Goal: Task Accomplishment & Management: Use online tool/utility

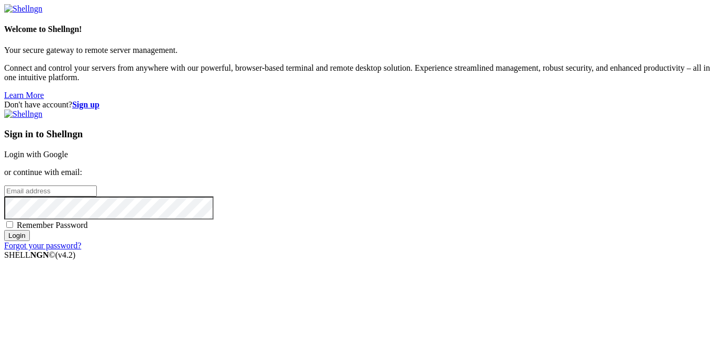
click at [456, 173] on div "Sign in to Shellngn Login with Google or continue with email: Remember Password…" at bounding box center [357, 179] width 706 height 141
click at [97, 185] on input "email" at bounding box center [50, 190] width 93 height 11
type input "[EMAIL_ADDRESS][DOMAIN_NAME]"
click at [4, 230] on input "Login" at bounding box center [17, 235] width 26 height 11
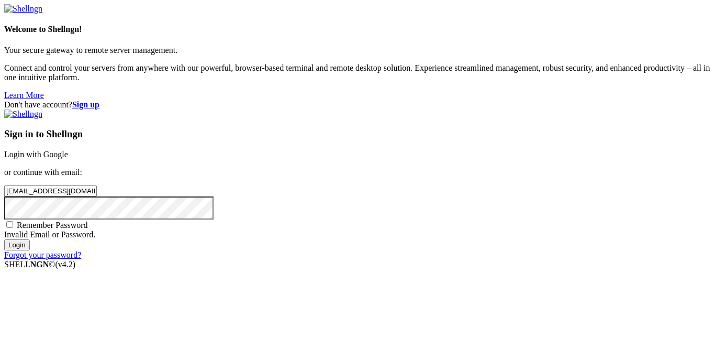
click at [4, 239] on input "Login" at bounding box center [17, 244] width 26 height 11
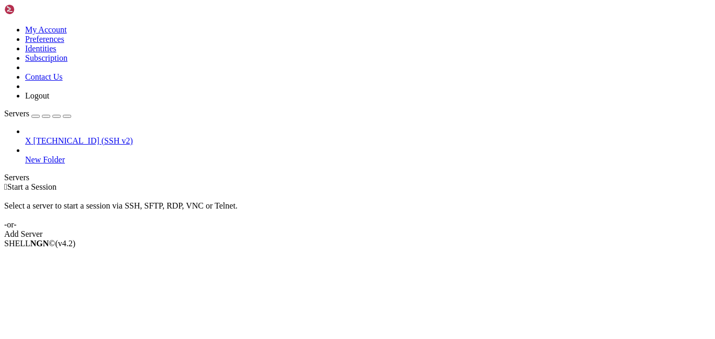
click at [58, 136] on span "[TECHNICAL_ID] (SSH v2)" at bounding box center [82, 140] width 99 height 9
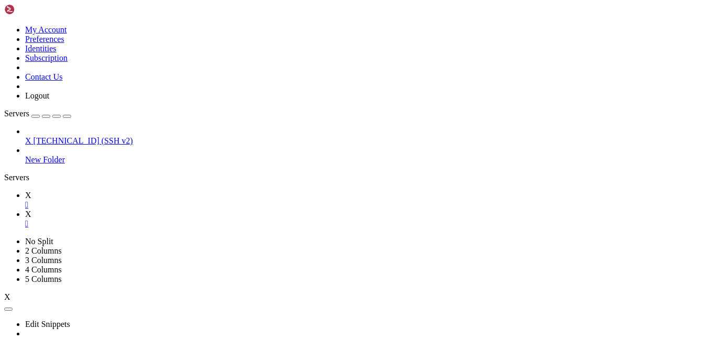
scroll to position [47, 0]
type input "/root"
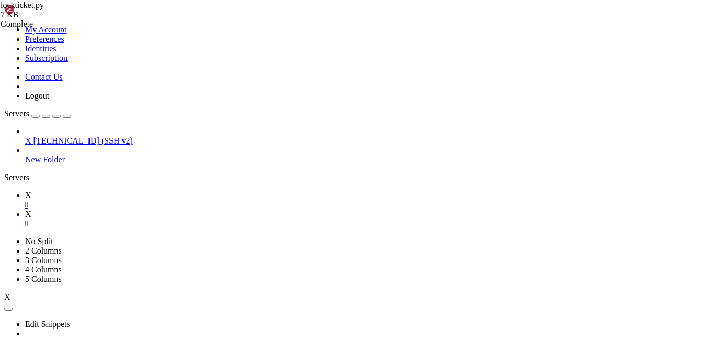
scroll to position [0, 4]
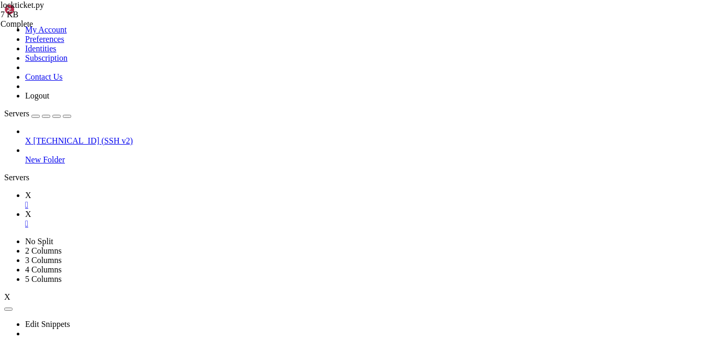
drag, startPoint x: 218, startPoint y: 176, endPoint x: 353, endPoint y: 176, distance: 134.5
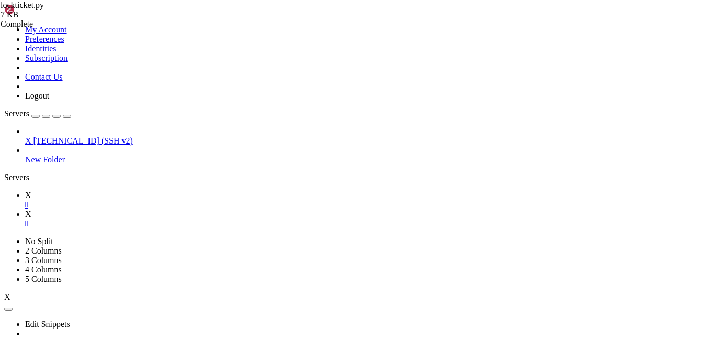
drag, startPoint x: 276, startPoint y: 312, endPoint x: 194, endPoint y: 316, distance: 82.2
type textarea "send_test_request(i, j)"
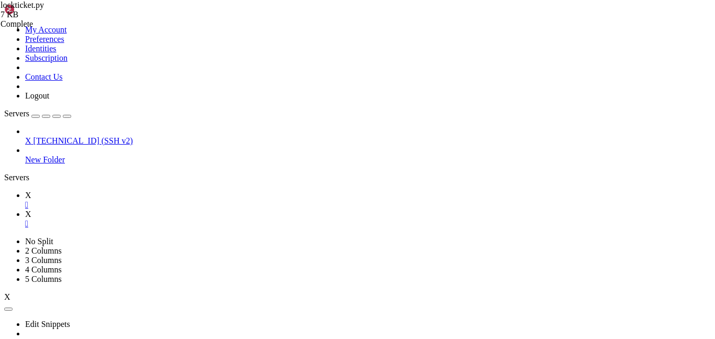
type textarea "if __name__ == "__main__": for i, subcats in enumerate(categories.items):"
type textarea "send_test_request(i, j)"
type textarea "for x in category_values.items():"
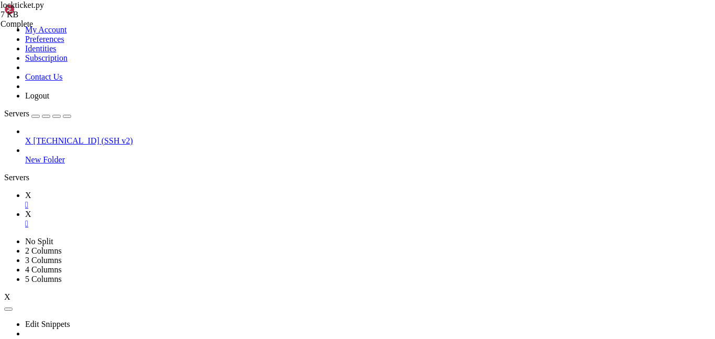
scroll to position [445, 0]
type textarea "for i, v in category_values.items():"
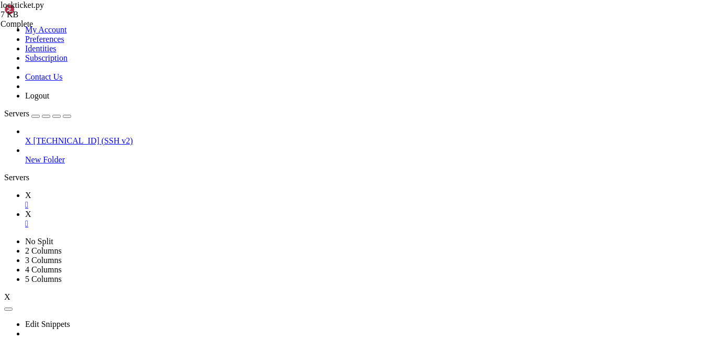
scroll to position [0, 1]
type textarea "for i, v in category_values.items():"
type textarea "print(i, v"
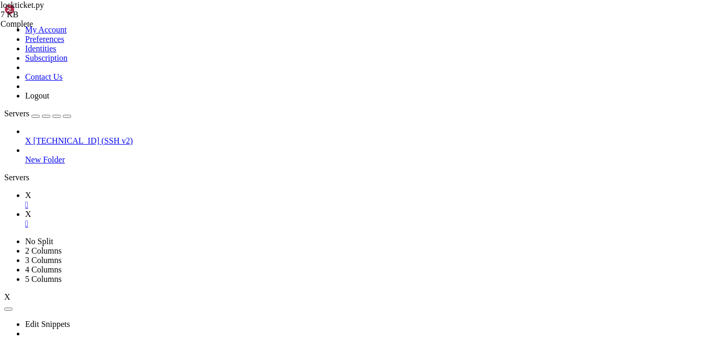
click at [135, 190] on link "X " at bounding box center [368, 199] width 686 height 19
click at [194, 209] on link "X " at bounding box center [368, 218] width 686 height 19
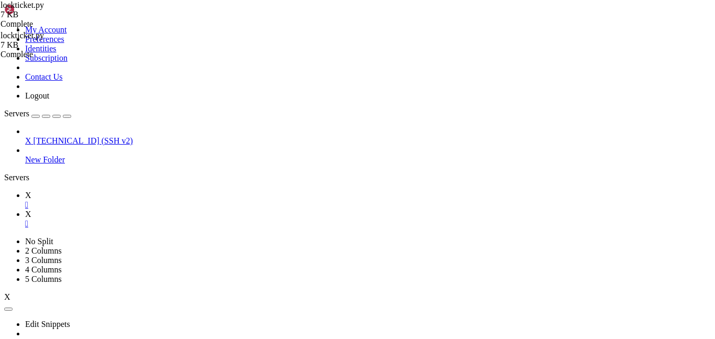
paste textarea
type textarea "print("\n✅ Finished sending all test requests.")"
click at [136, 190] on link "X " at bounding box center [368, 199] width 686 height 19
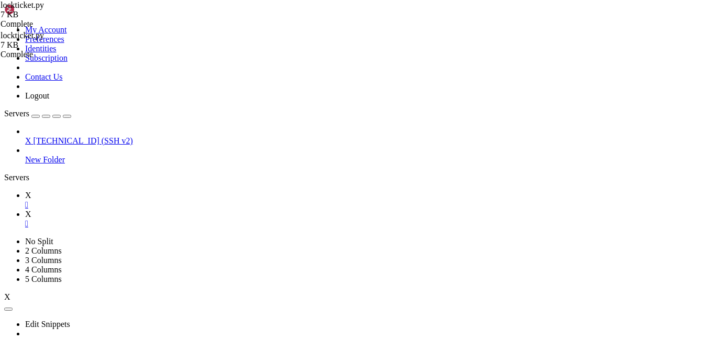
click at [181, 209] on link "X " at bounding box center [368, 218] width 686 height 19
type textarea "import requests"
click at [147, 190] on link "X " at bounding box center [368, 199] width 686 height 19
click at [177, 209] on link "X " at bounding box center [368, 218] width 686 height 19
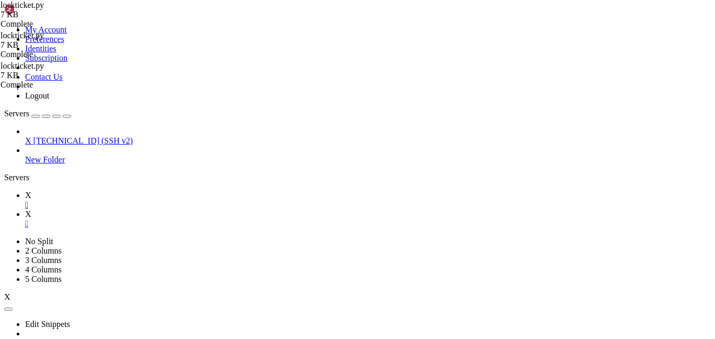
click at [141, 190] on link "X " at bounding box center [368, 199] width 686 height 19
click at [177, 209] on link "X " at bounding box center [368, 218] width 686 height 19
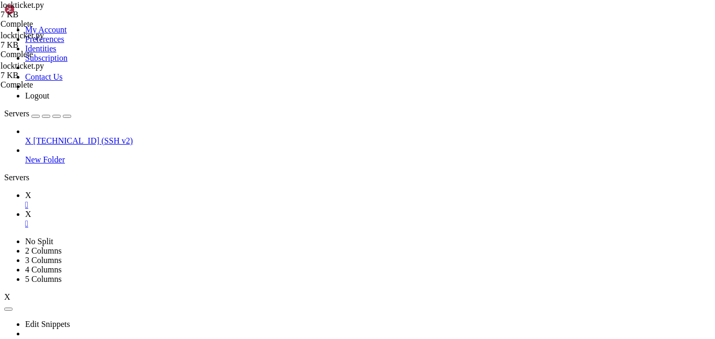
drag, startPoint x: 182, startPoint y: 286, endPoint x: 422, endPoint y: 336, distance: 245.5
drag, startPoint x: 209, startPoint y: 286, endPoint x: 470, endPoint y: 337, distance: 266.1
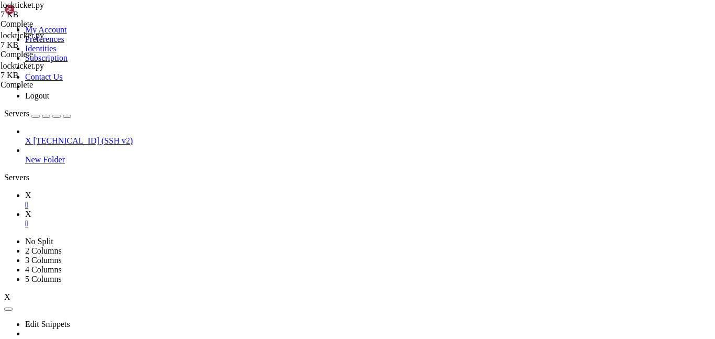
scroll to position [263, 0]
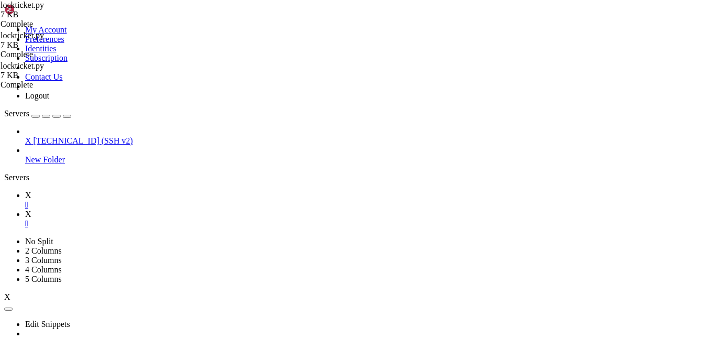
type textarea "})"
click at [147, 190] on link "X " at bounding box center [368, 199] width 686 height 19
click at [182, 209] on link "X " at bounding box center [368, 218] width 686 height 19
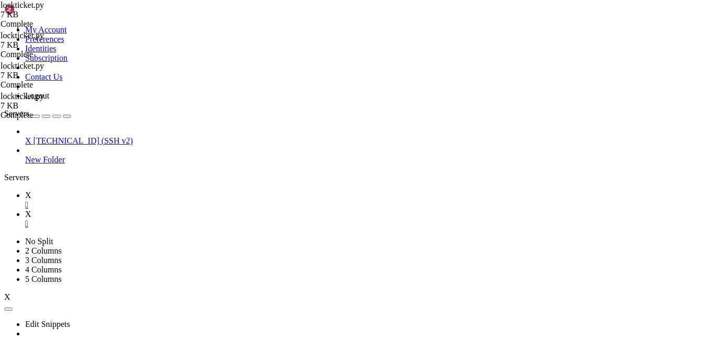
scroll to position [294, 0]
type textarea ")"
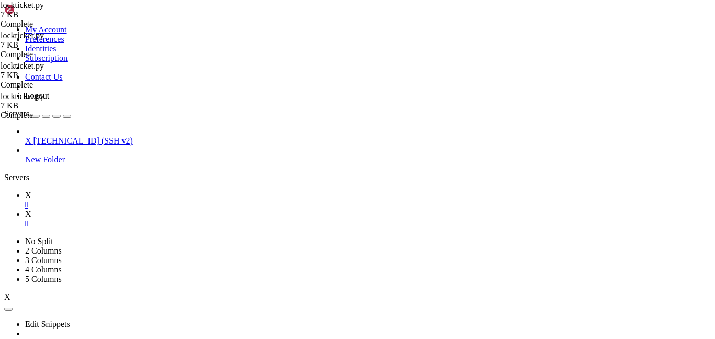
click at [132, 190] on link "X " at bounding box center [368, 199] width 686 height 19
click at [177, 209] on link "X " at bounding box center [368, 218] width 686 height 19
drag, startPoint x: 228, startPoint y: 123, endPoint x: 211, endPoint y: 120, distance: 16.5
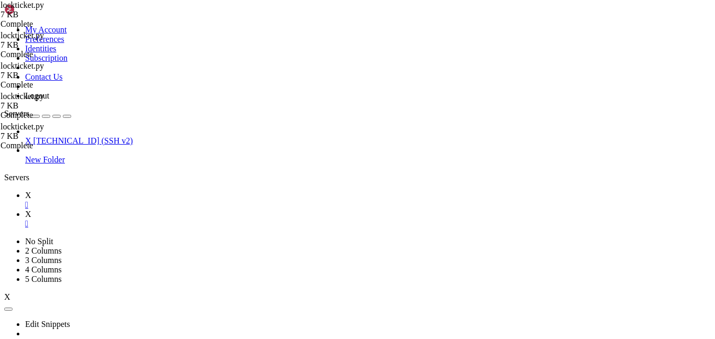
drag, startPoint x: 212, startPoint y: 122, endPoint x: 238, endPoint y: 123, distance: 26.2
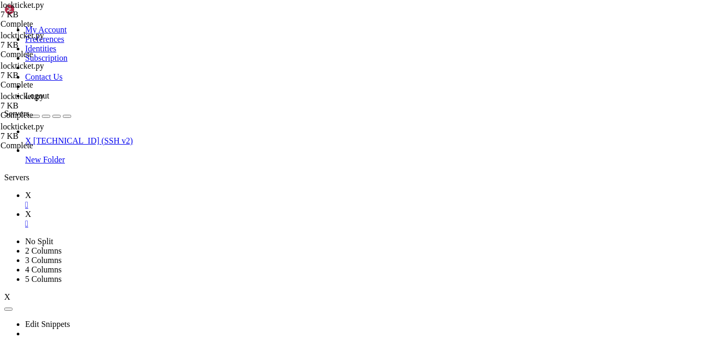
type textarea ")"
type textarea "["
type textarea "]"
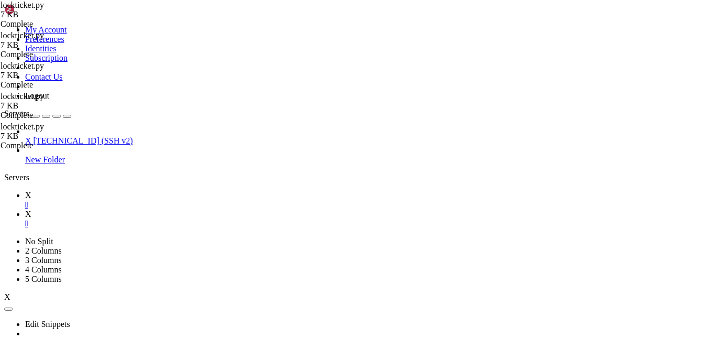
click at [146, 190] on link "X " at bounding box center [368, 199] width 686 height 19
click at [187, 209] on link "X " at bounding box center [368, 218] width 686 height 19
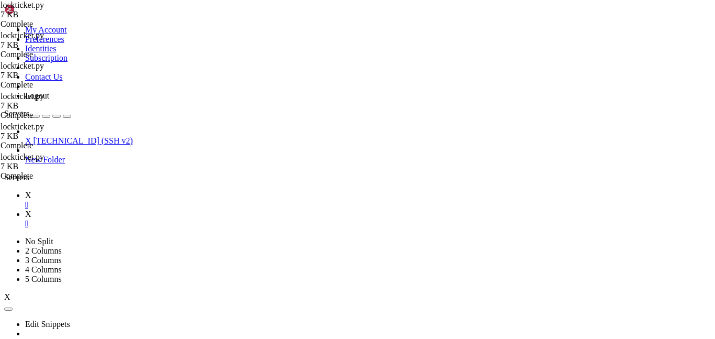
scroll to position [452, 0]
drag, startPoint x: 218, startPoint y: 308, endPoint x: 173, endPoint y: 309, distance: 45.0
type textarea "print(i, v)"
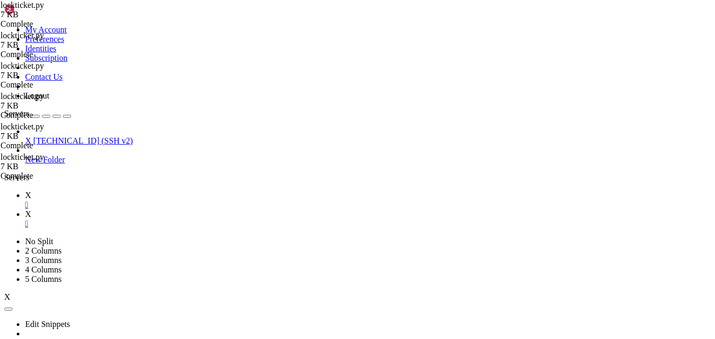
type textarea "for i, v in category_values:"
type textarea "for i in category_values:"
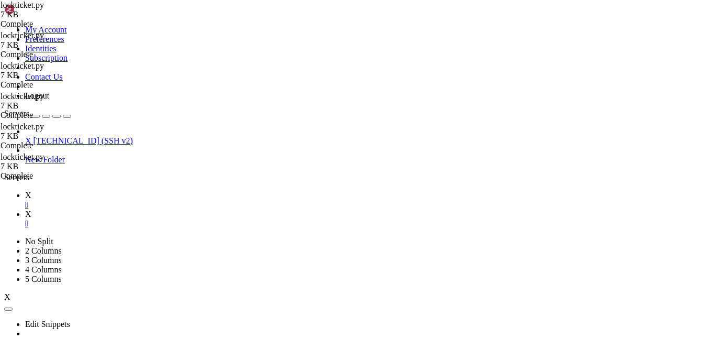
type textarea "for i in category_values:"
type textarea "print(i)"
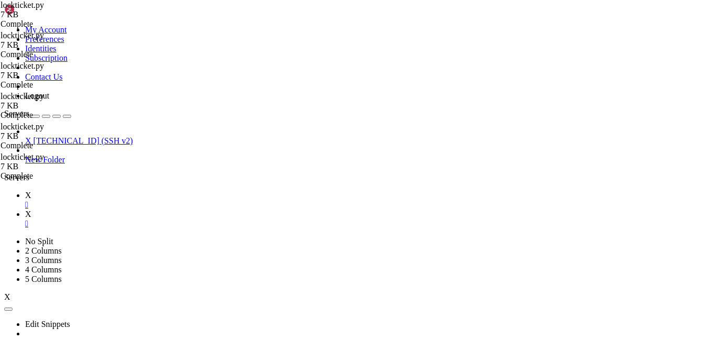
type textarea "dahmuc = i"
click at [137, 190] on link "X " at bounding box center [368, 199] width 686 height 19
click at [195, 209] on link "X " at bounding box center [368, 218] width 686 height 19
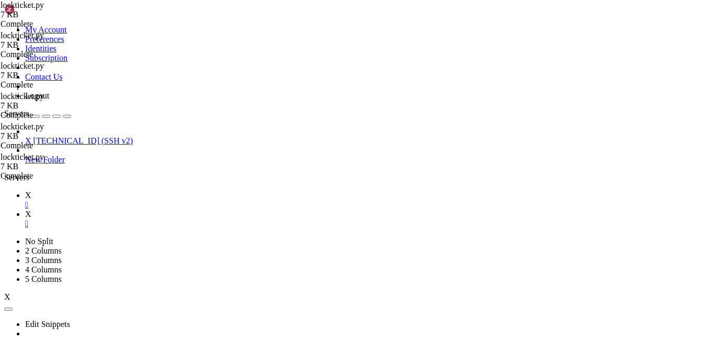
type textarea "dahmuc = i"
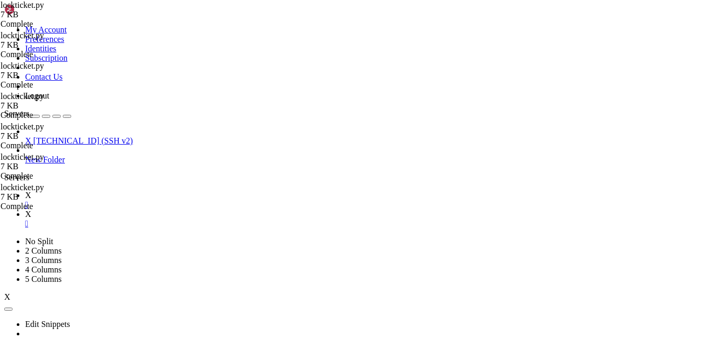
type textarea "print(i.items("
click at [139, 190] on link "X " at bounding box center [368, 199] width 686 height 19
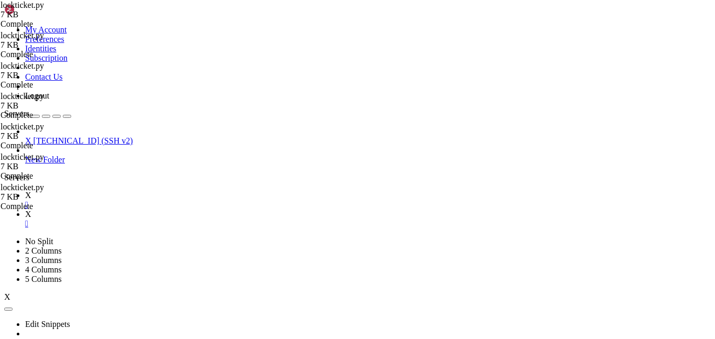
click at [180, 209] on link "X " at bounding box center [368, 218] width 686 height 19
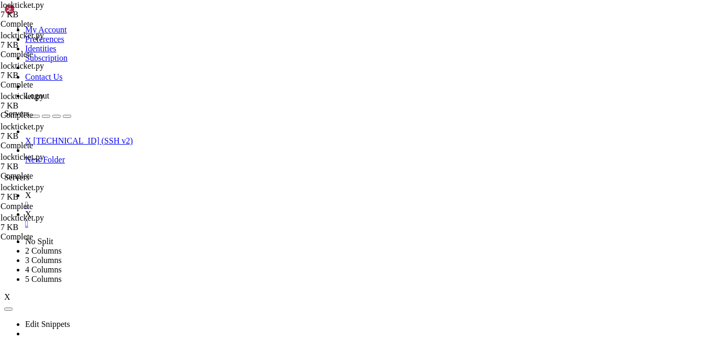
scroll to position [464, 0]
drag, startPoint x: 233, startPoint y: 311, endPoint x: 229, endPoint y: 298, distance: 13.4
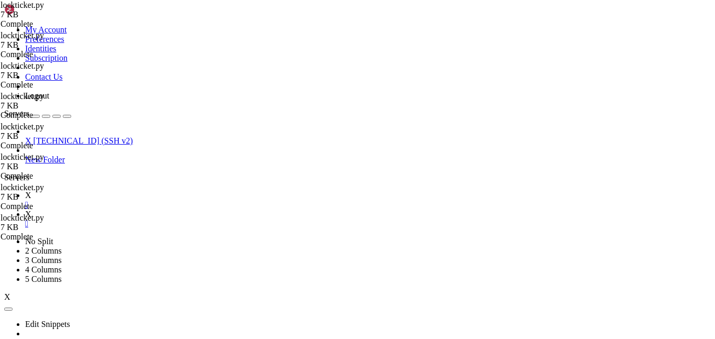
type textarea "print(i)"
type textarea "for k, v in i:"
type textarea "print(k, ":", str(v)"
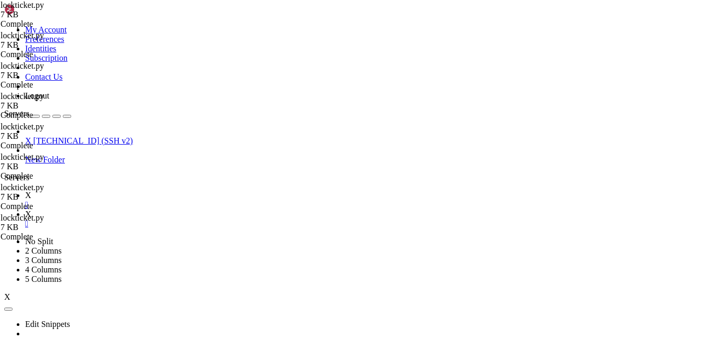
click at [137, 190] on link "X " at bounding box center [368, 199] width 686 height 19
click at [31, 209] on span "X" at bounding box center [28, 213] width 6 height 9
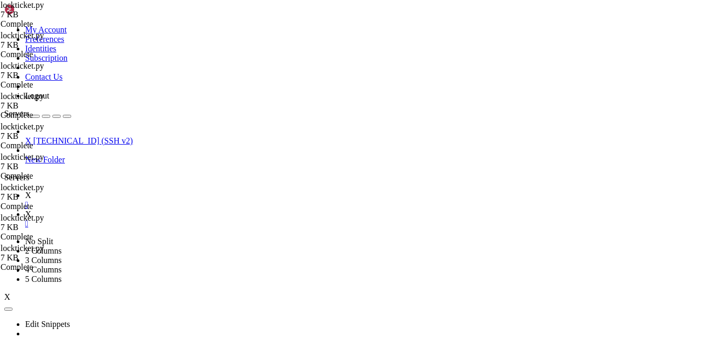
scroll to position [470, 0]
type textarea "for k, v in i.items():"
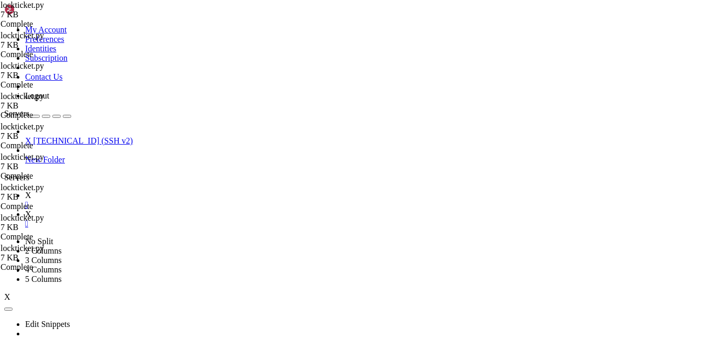
click at [138, 190] on link "X " at bounding box center [368, 199] width 686 height 19
click at [186, 209] on link "X " at bounding box center [368, 218] width 686 height 19
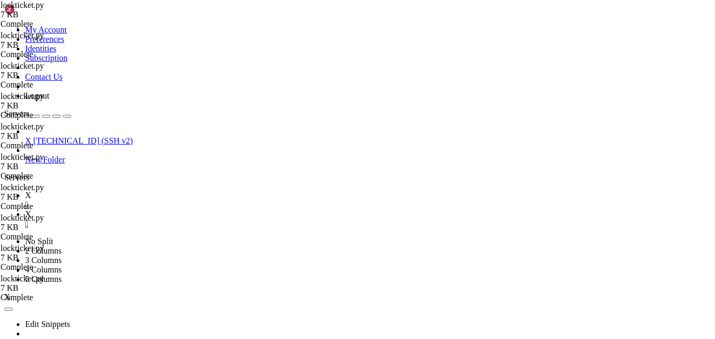
type textarea "for k, v in i.items():"
type textarea "dahmuc = k"
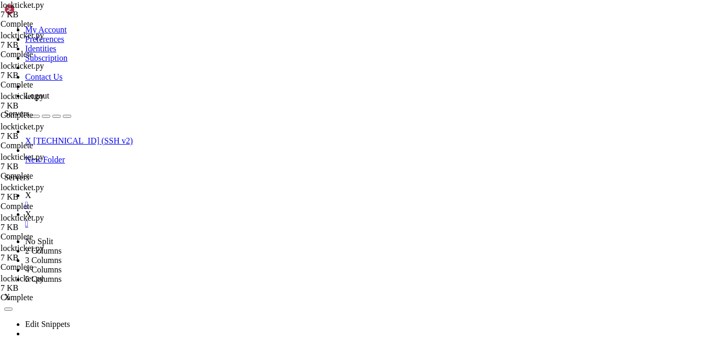
type textarea "for sc in v:"
type textarea "dahmuct = sc"
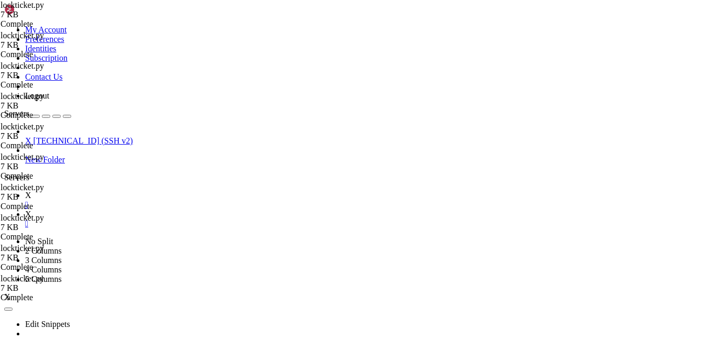
scroll to position [0, 6]
type textarea "send_test_request(None, dahmuc, dahmuct"
click at [155, 190] on link "X " at bounding box center [368, 199] width 686 height 19
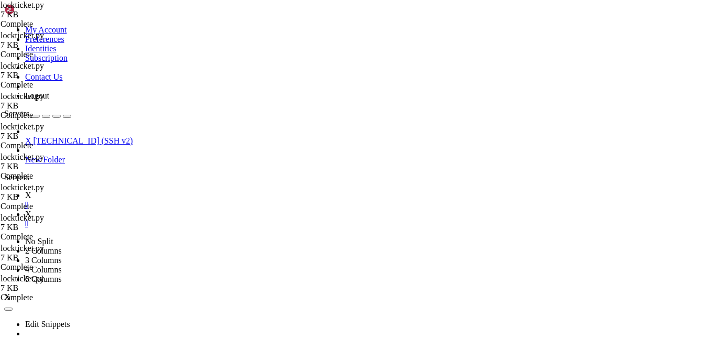
scroll to position [1997, 0]
click at [25, 209] on icon at bounding box center [25, 213] width 0 height 9
drag, startPoint x: 224, startPoint y: 97, endPoint x: 110, endPoint y: 84, distance: 114.8
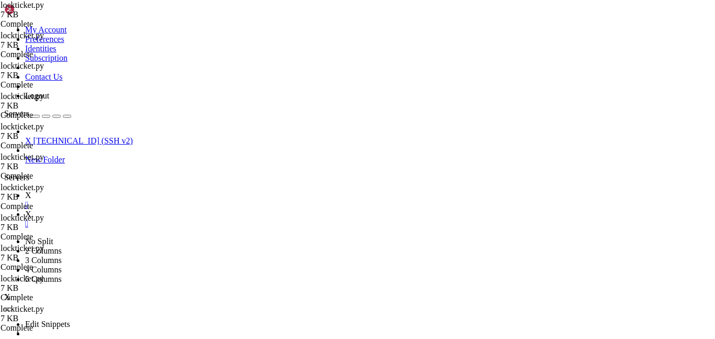
type textarea "cat_value = category_values[category_index][subcategory_index] subcat_name = ca…"
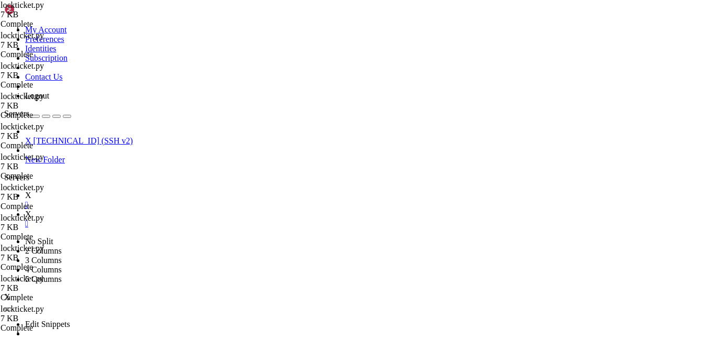
type textarea "print(f"→ Sending test for {danhmuc} ({danhmucone}) ...")"
click at [131, 190] on link "X " at bounding box center [368, 199] width 686 height 19
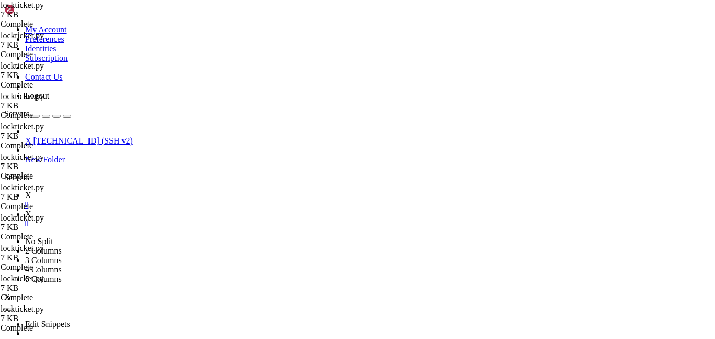
scroll to position [2053, 0]
click at [178, 209] on link "X " at bounding box center [368, 218] width 686 height 19
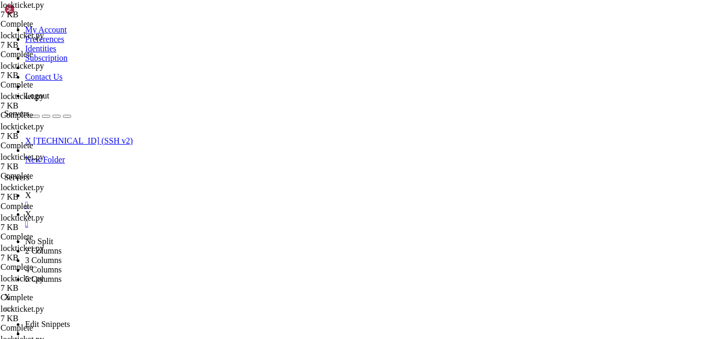
type textarea "send_test_request(dahmuc, dahmuct)"
click at [25, 190] on icon at bounding box center [25, 194] width 0 height 9
click at [25, 209] on icon at bounding box center [25, 213] width 0 height 9
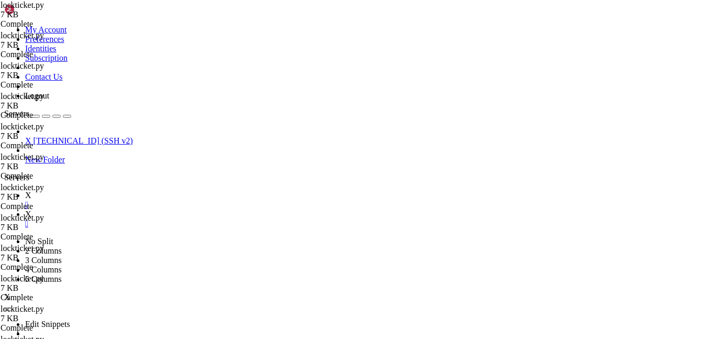
type textarea """"Send a test form submission for a given category/subcategory.""""
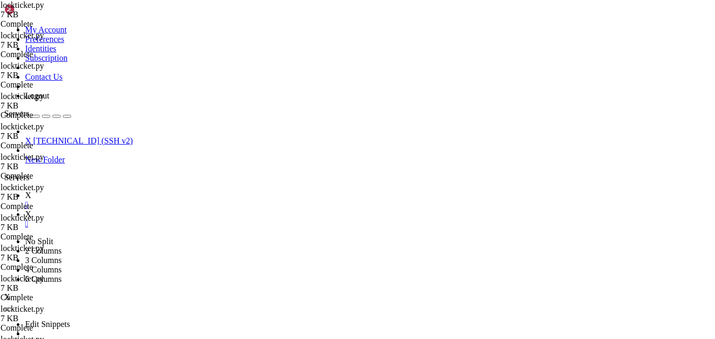
scroll to position [0, 2]
type textarea "name = "paw""
drag, startPoint x: 212, startPoint y: 139, endPoint x: 313, endPoint y: 137, distance: 101.5
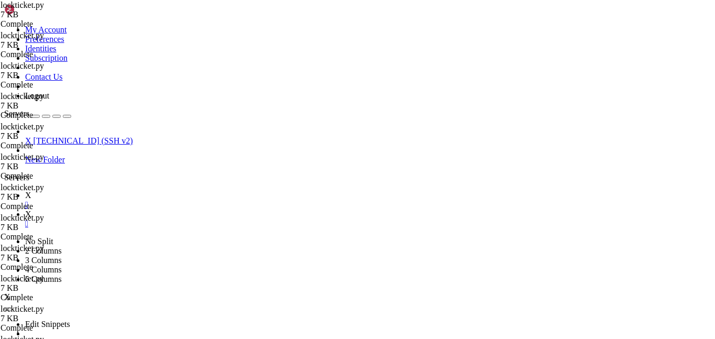
type textarea "email = "[EMAIL_ADDRESS][DOMAIN_NAME]""
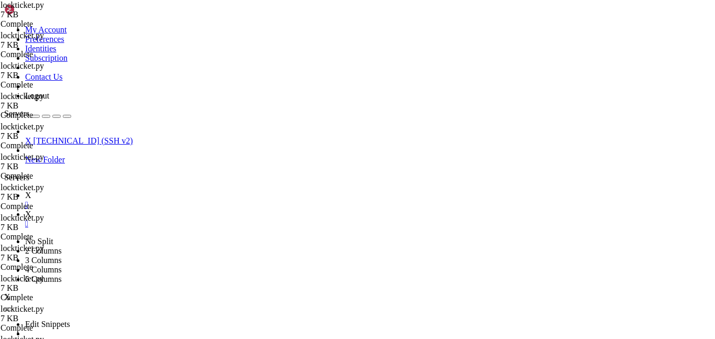
scroll to position [0, 1]
drag, startPoint x: 198, startPoint y: 107, endPoint x: 331, endPoint y: 108, distance: 132.4
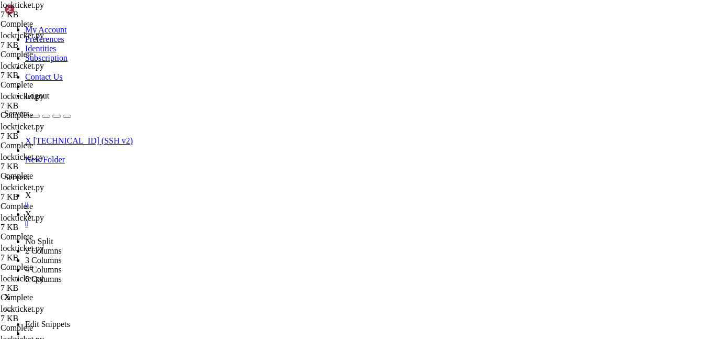
type textarea "email = "[EMAIL_ADDRESS][DOMAIN_NAME]""
type textarea "ema"
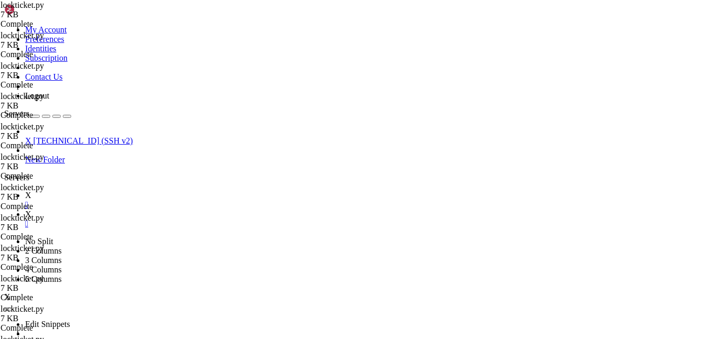
paste textarea "danhmucone"
type textarea "name, email ="
paste textarea
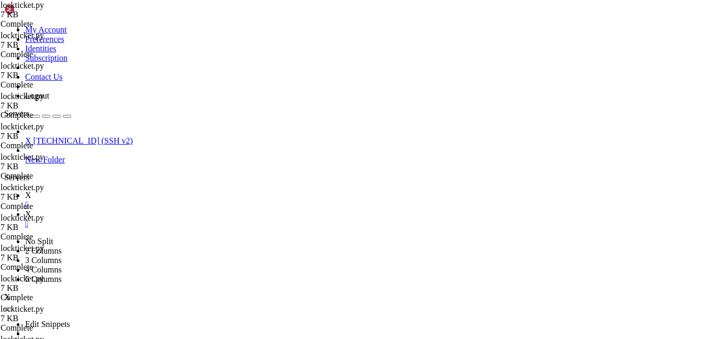
type textarea "name, email = ''.join(choice((str.upper, str.lower))(c) for c in name))"
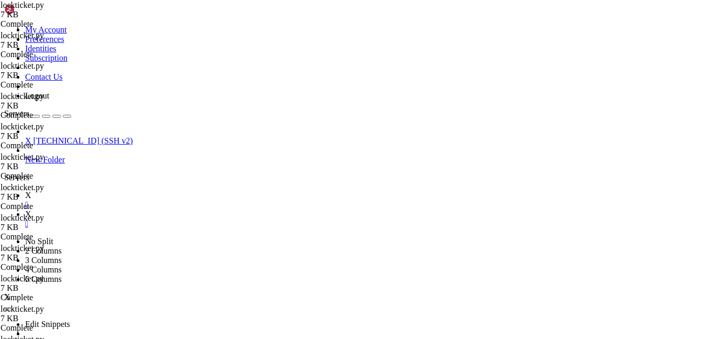
scroll to position [0, 19]
type textarea "name, email = (''.join(choice((str.upper, str.lower))(c) for c in name))"
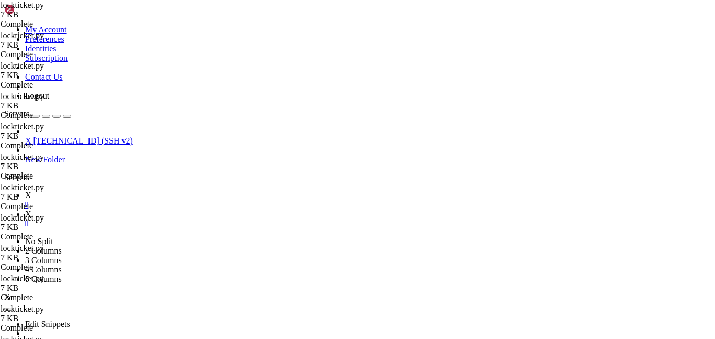
scroll to position [0, 5]
type textarea ","
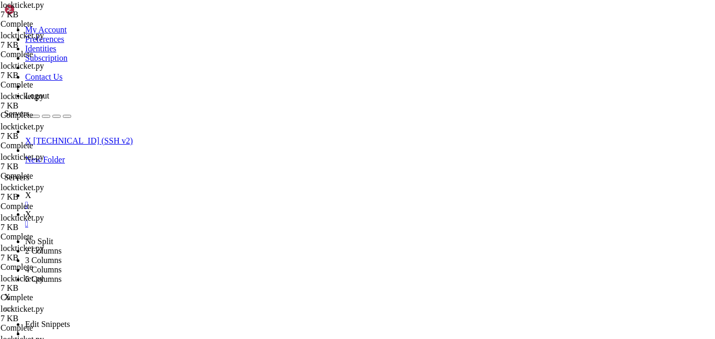
drag, startPoint x: 215, startPoint y: 119, endPoint x: 425, endPoint y: 120, distance: 210.9
paste textarea "(''.join(choice((str.upper, str.lower))(c) for c in name)),"
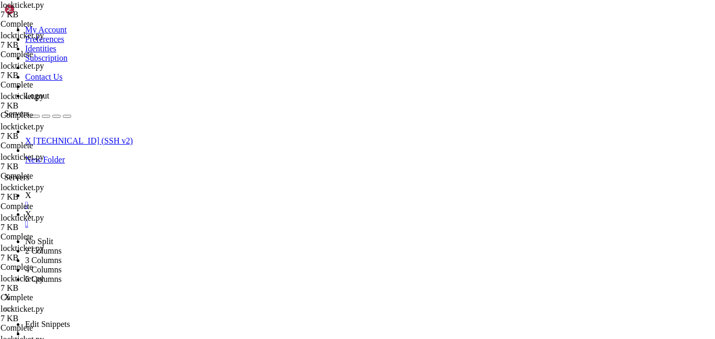
scroll to position [0, 36]
type textarea "name, email = (''.join(choice((str.upper, str.lower))(c) for c in name)), (''.j…"
click at [25, 190] on icon at bounding box center [25, 194] width 0 height 9
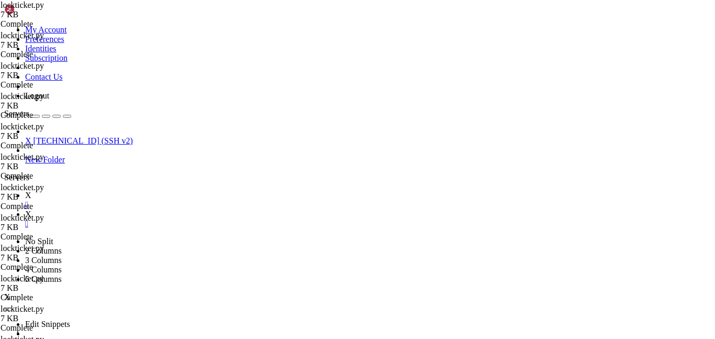
click at [178, 209] on link "X " at bounding box center [368, 218] width 686 height 19
type textarea "# === CONFIGURATION ==="
type textarea "from random import choice"
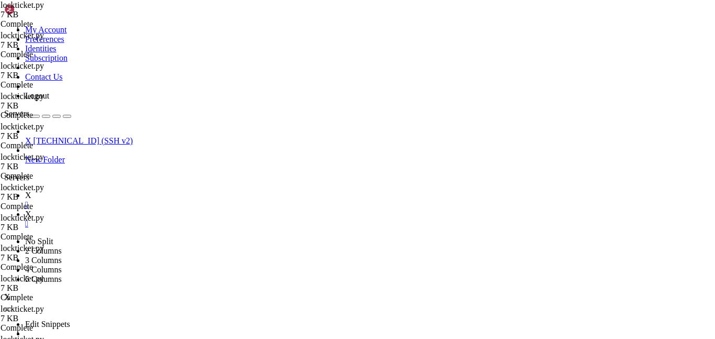
scroll to position [0, 6]
click at [138, 190] on link "X " at bounding box center [368, 199] width 686 height 19
click at [180, 209] on link "X " at bounding box center [368, 218] width 686 height 19
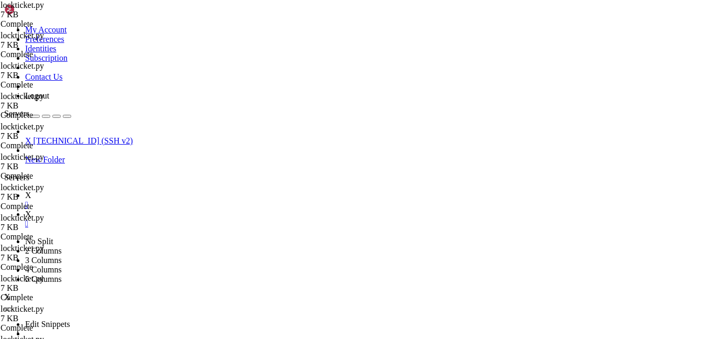
click at [163, 207] on div at bounding box center [357, 169] width 715 height 339
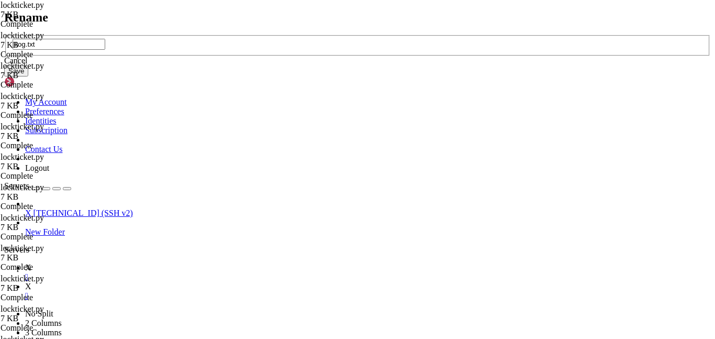
type input "llog.txt"
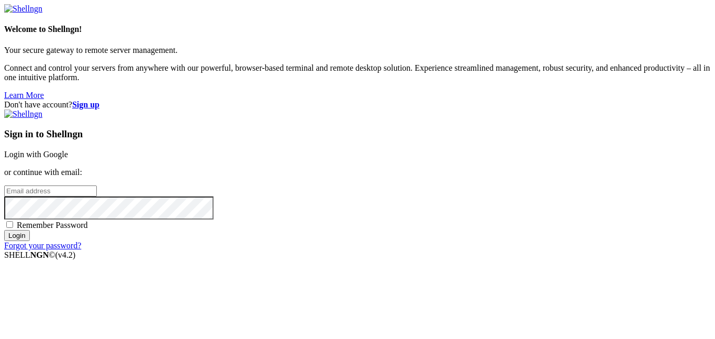
click at [432, 173] on div "Sign in to Shellngn Login with Google or continue with email: Remember Password…" at bounding box center [357, 179] width 706 height 141
click at [97, 185] on input "email" at bounding box center [50, 190] width 93 height 11
type input "[EMAIL_ADDRESS][DOMAIN_NAME]"
click at [408, 226] on div "Sign in to Shellngn Login with Google or continue with email: [EMAIL_ADDRESS][D…" at bounding box center [357, 179] width 706 height 141
click at [88, 220] on span "Remember Password" at bounding box center [52, 224] width 71 height 9
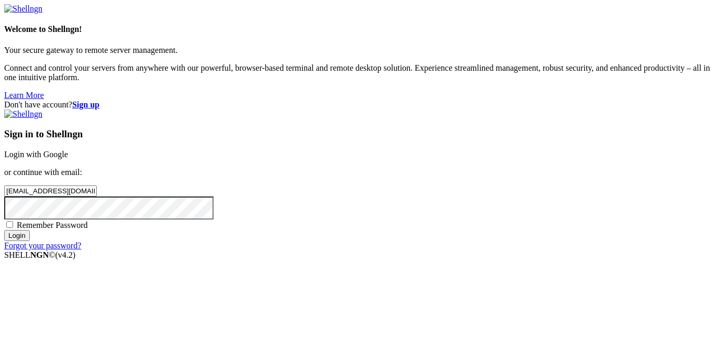
click at [13, 221] on input "Remember Password" at bounding box center [9, 224] width 7 height 7
checkbox input "true"
click at [395, 249] on div "Sign in to Shellngn Login with Google or continue with email: [EMAIL_ADDRESS][D…" at bounding box center [357, 179] width 706 height 141
click at [30, 241] on input "Login" at bounding box center [17, 235] width 26 height 11
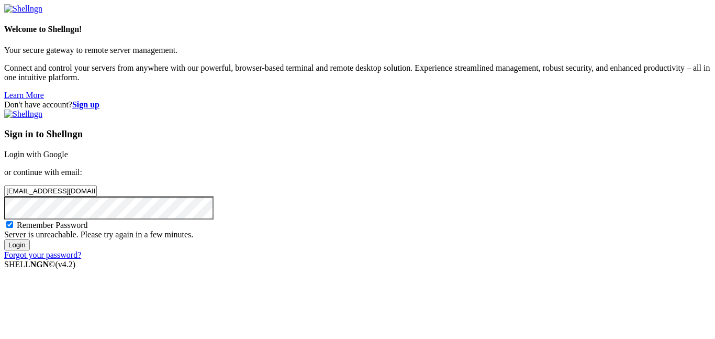
click at [30, 250] on input "Login" at bounding box center [17, 244] width 26 height 11
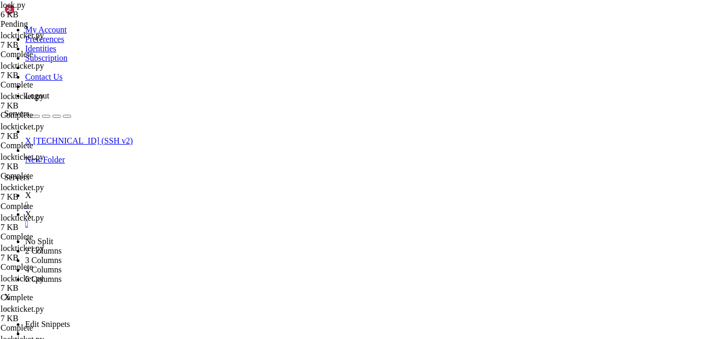
scroll to position [3815, 0]
click at [25, 209] on icon at bounding box center [25, 213] width 0 height 9
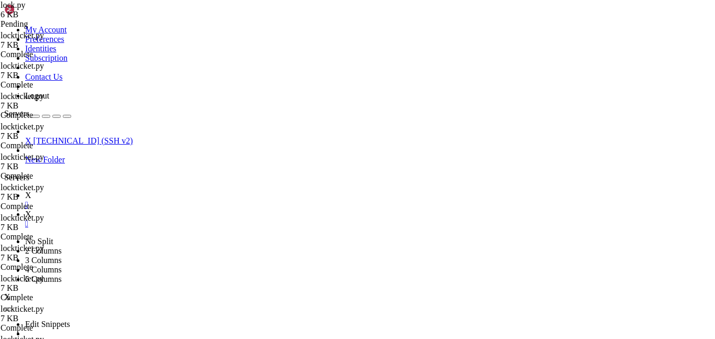
type textarea "except Exception as e:"
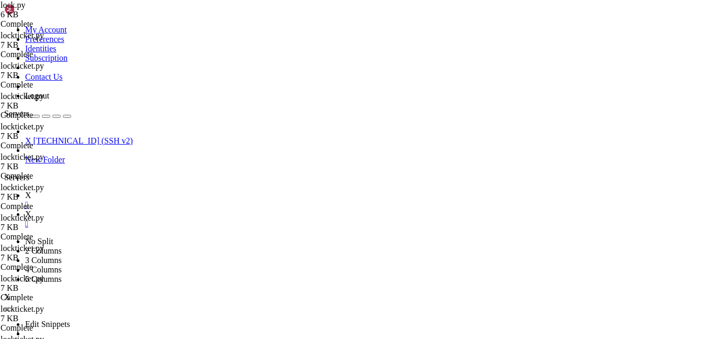
scroll to position [384, 0]
type textarea "try:"
type textarea "return False"
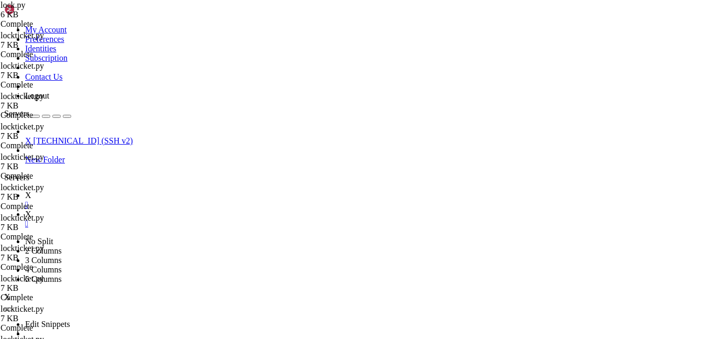
scroll to position [985, 0]
drag, startPoint x: 245, startPoint y: 323, endPoint x: 129, endPoint y: 309, distance: 117.1
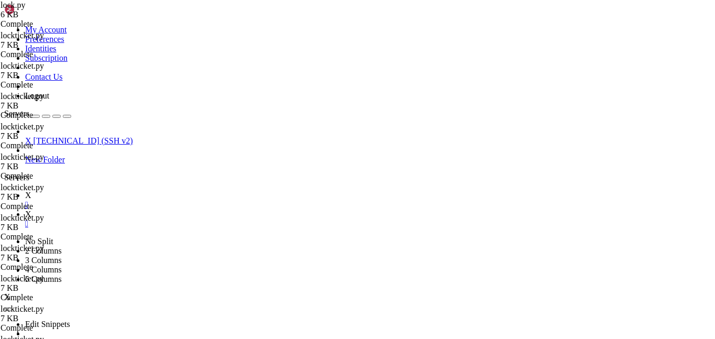
type textarea "x=session() csrf(x)"
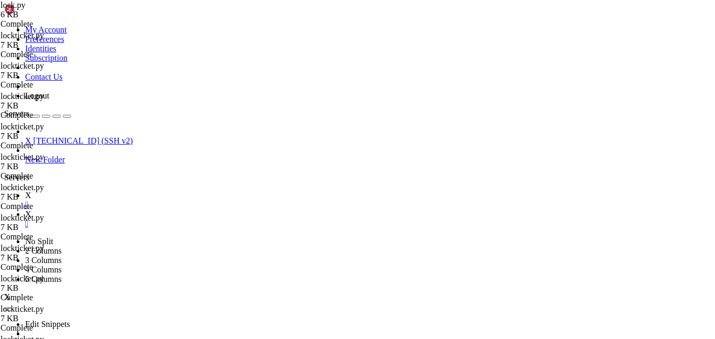
scroll to position [129, 0]
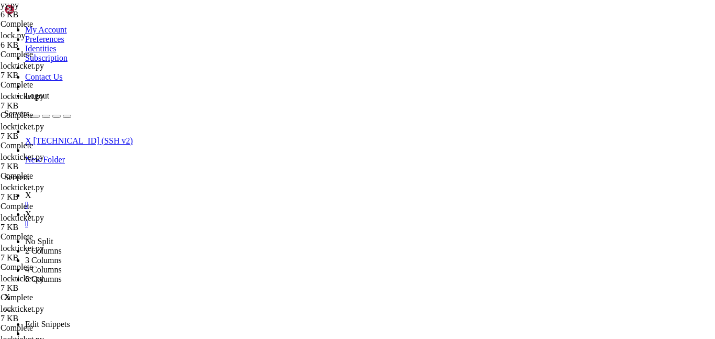
scroll to position [0, 7]
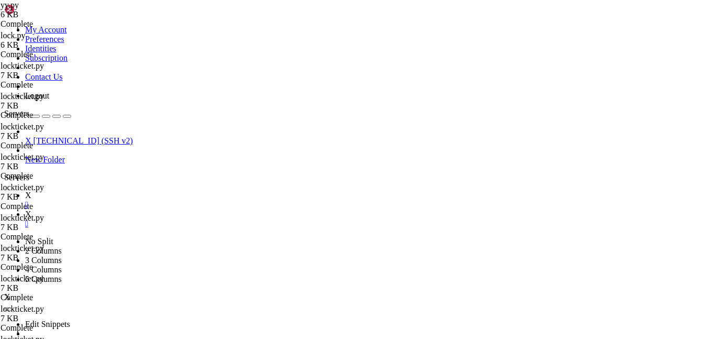
scroll to position [0, 6]
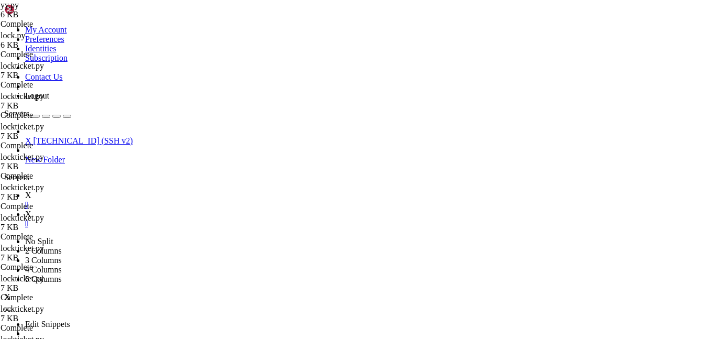
type textarea "try:"
type textarea "return False"
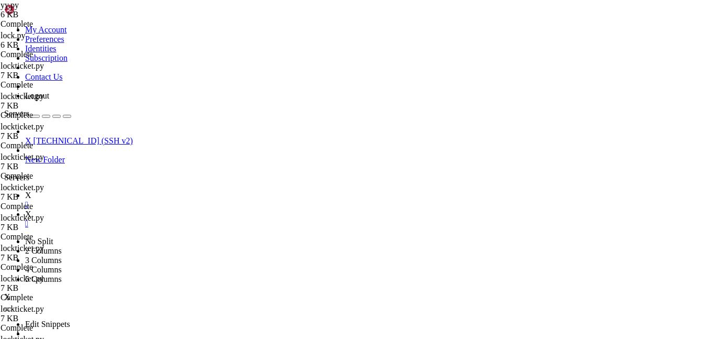
click at [135, 190] on link "X " at bounding box center [368, 199] width 686 height 19
click at [173, 209] on link "X " at bounding box center [368, 218] width 686 height 19
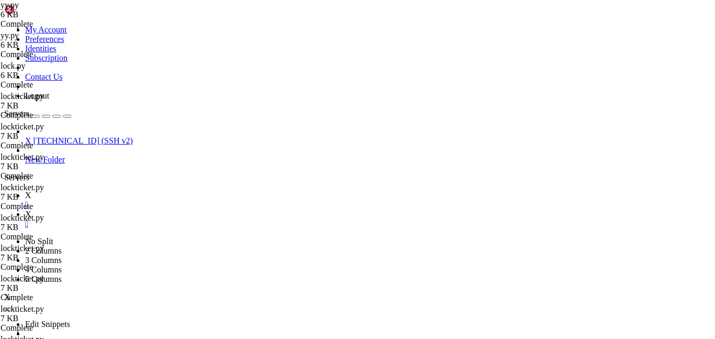
scroll to position [929, 0]
type textarea "batches = math.ceil(total_ids / batch_size)"
type input "range("
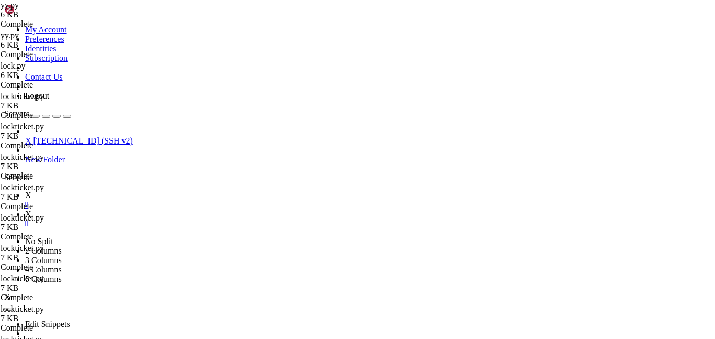
scroll to position [0, 8]
type textarea "all_ids = range(1_000_000, total_ids + 1)"
click at [149, 190] on link "X " at bounding box center [368, 199] width 686 height 19
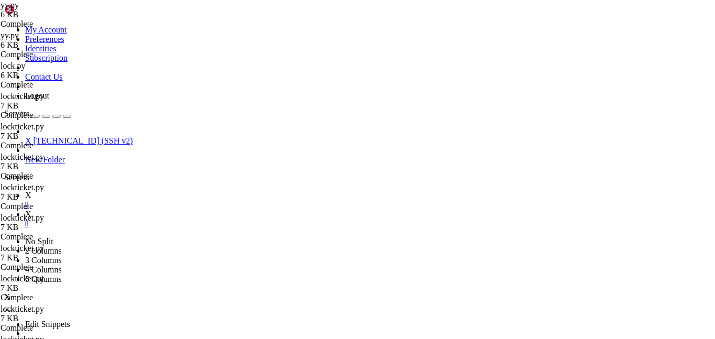
click at [178, 209] on link "X " at bounding box center [368, 218] width 686 height 19
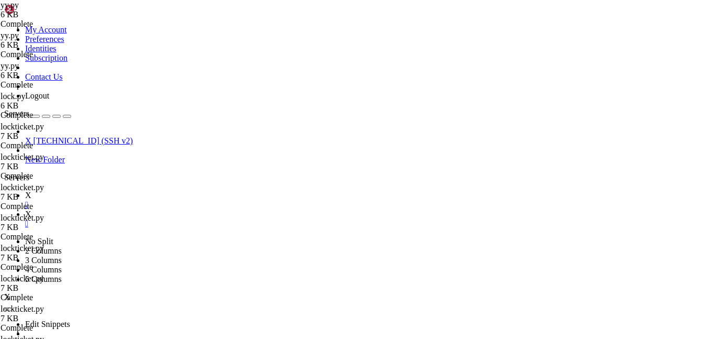
scroll to position [0, 6]
type textarea "max_threads = 100 # adjustable for CPU/network balance"
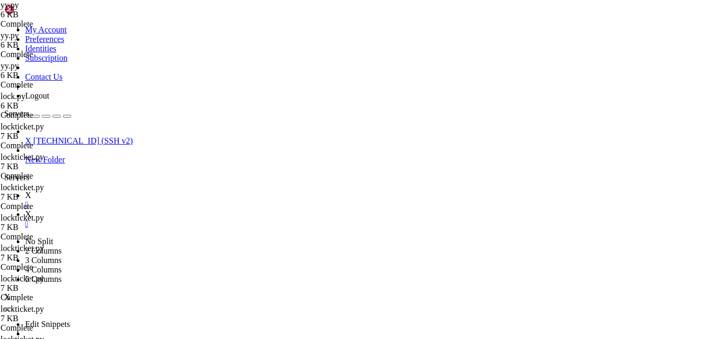
click at [142, 190] on link "X " at bounding box center [368, 199] width 686 height 19
click at [182, 209] on link "X " at bounding box center [368, 218] width 686 height 19
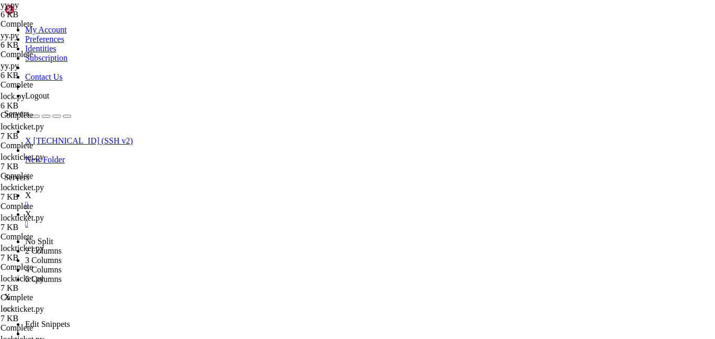
type input "/root"
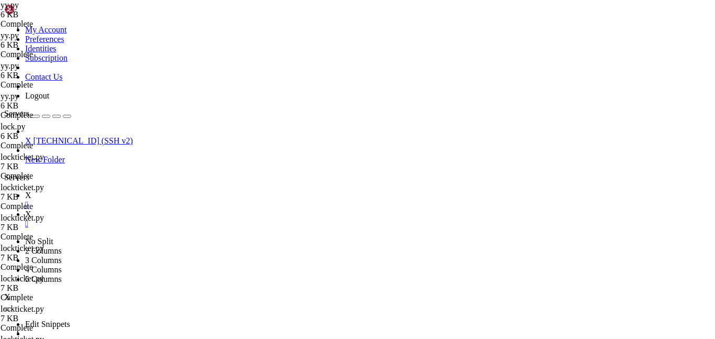
type textarea "total_ids = 10_000_000"
click at [129, 12] on div "My Account Preferences Identities Subscription Contact Us Logout" at bounding box center [357, 52] width 706 height 96
click at [31, 190] on span "X" at bounding box center [28, 194] width 6 height 9
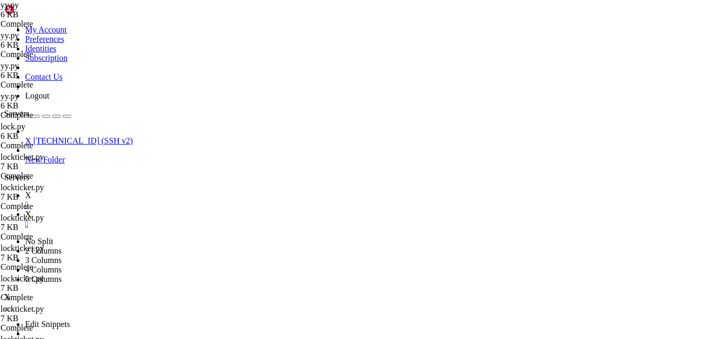
scroll to position [4616, 0]
click at [177, 209] on link "X " at bounding box center [368, 218] width 686 height 19
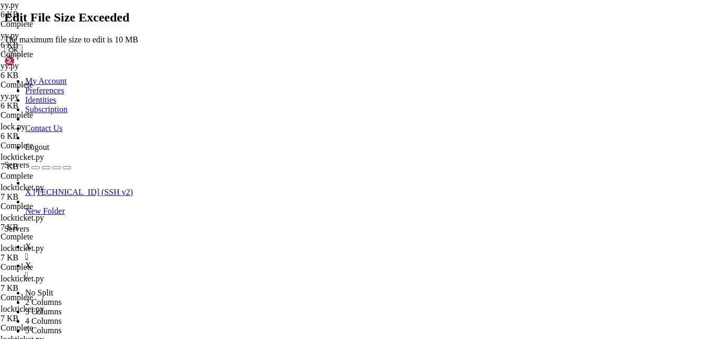
click at [367, 55] on div "Edit File Size Exceeded The maximum file size to edit is 10 MB OK" at bounding box center [357, 32] width 706 height 45
